Goal: Task Accomplishment & Management: Complete application form

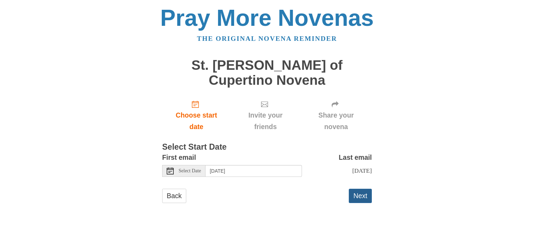
click at [360, 190] on button "Next" at bounding box center [360, 196] width 23 height 14
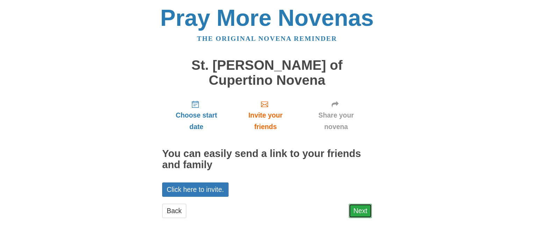
click at [365, 204] on link "Next" at bounding box center [360, 211] width 23 height 14
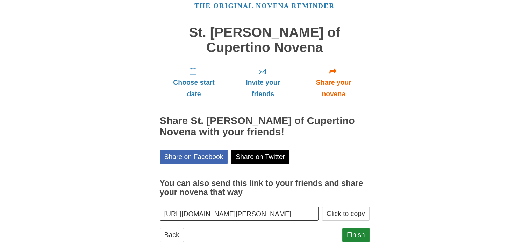
scroll to position [0, 67]
drag, startPoint x: 162, startPoint y: 200, endPoint x: 371, endPoint y: 208, distance: 209.1
click at [371, 208] on div "Pray More Novenas The original novena reminder St. [PERSON_NAME] of Cupertino N…" at bounding box center [264, 115] width 409 height 296
click at [354, 228] on link "Finish" at bounding box center [355, 235] width 27 height 14
